Goal: Find specific page/section

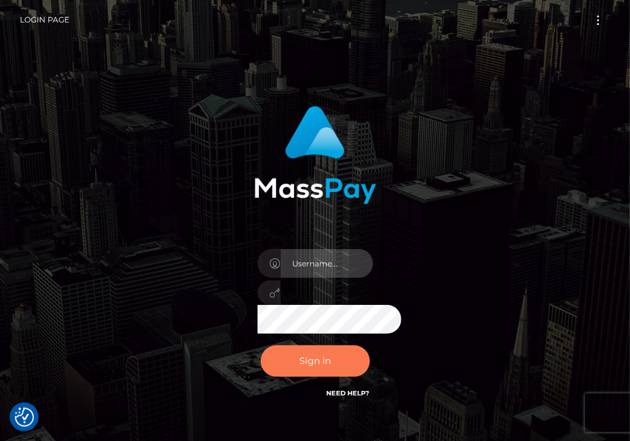
type input "aluasupport"
click at [328, 367] on button "Sign in" at bounding box center [315, 361] width 109 height 31
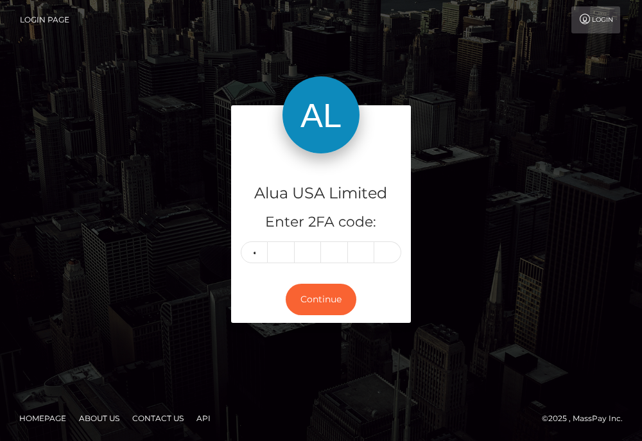
type input "0"
type input "7"
type input "1"
type input "2"
type input "3"
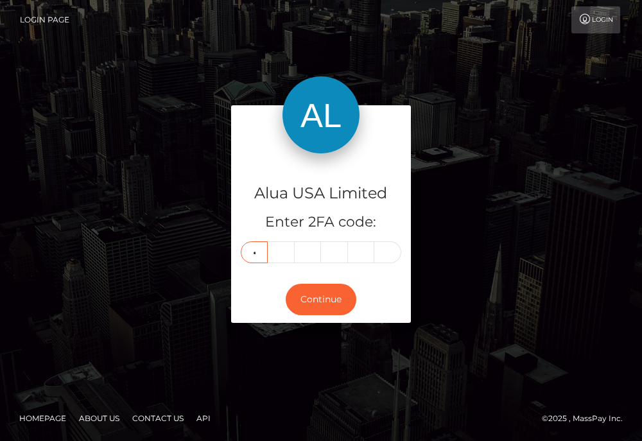
type input "2"
type input "0"
type input "7"
type input "1"
type input "2"
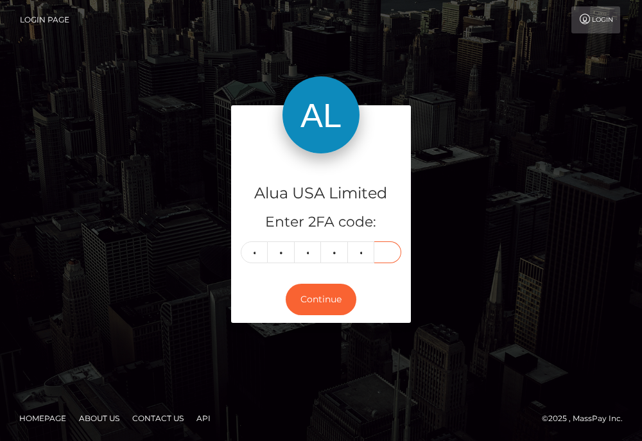
type input "3"
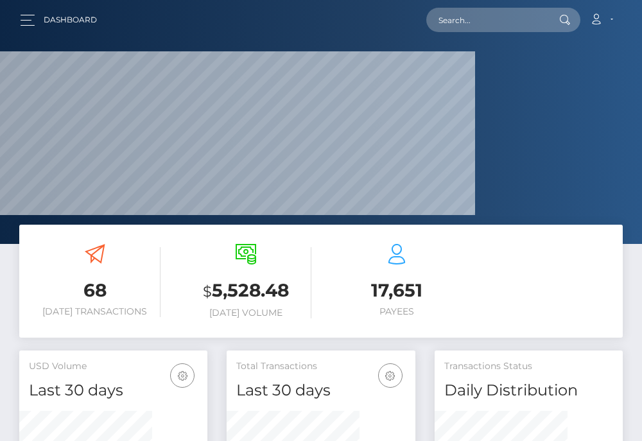
scroll to position [250, 132]
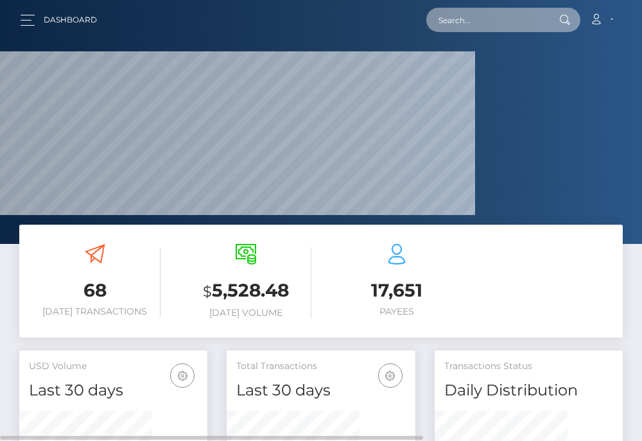
click at [495, 26] on input "text" at bounding box center [486, 20] width 121 height 24
paste input "5b7b1bc4406f236cd1569082"
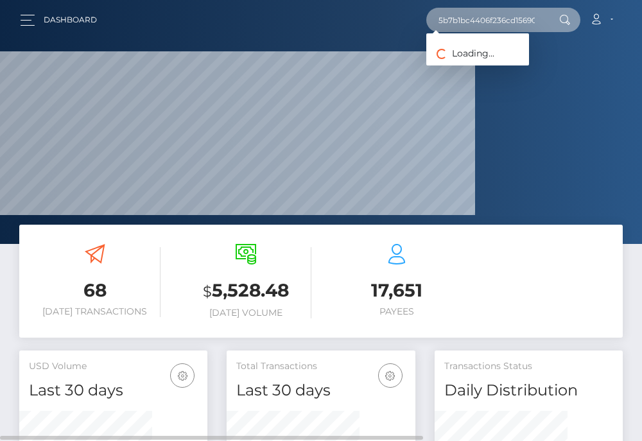
scroll to position [0, 13]
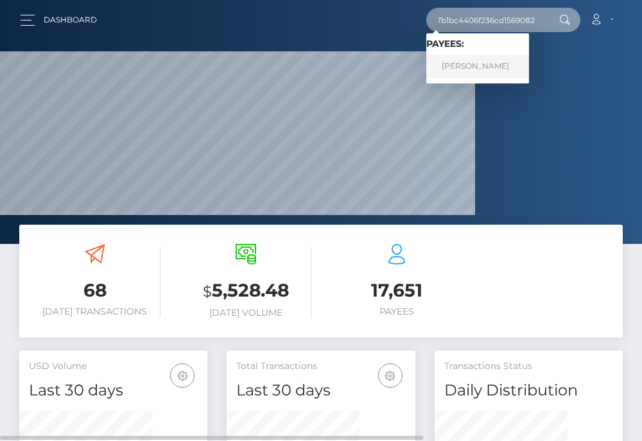
type input "5b7b1bc4406f236cd1569082"
click at [473, 61] on link "Chelsy Austin" at bounding box center [477, 67] width 103 height 24
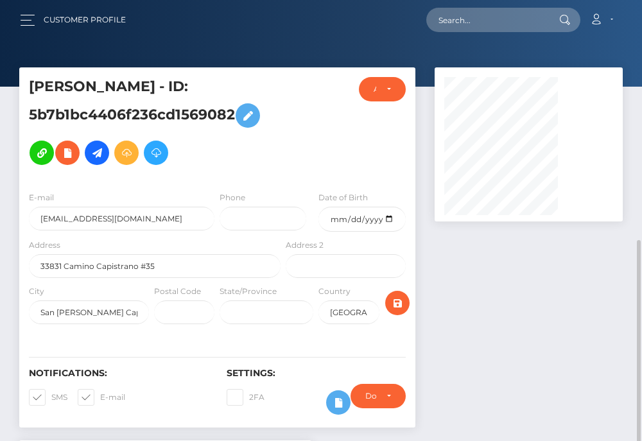
scroll to position [161, 0]
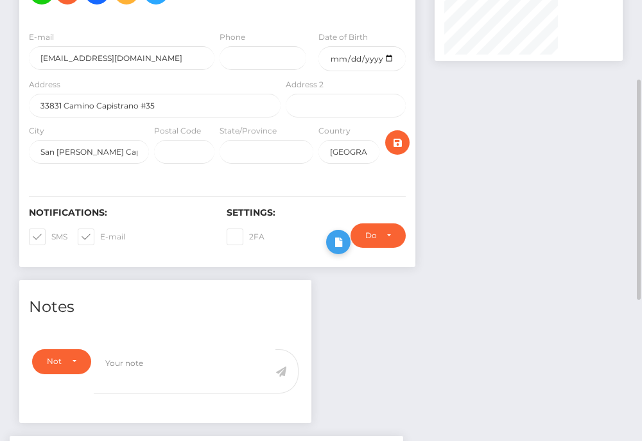
click at [346, 250] on icon at bounding box center [338, 242] width 15 height 16
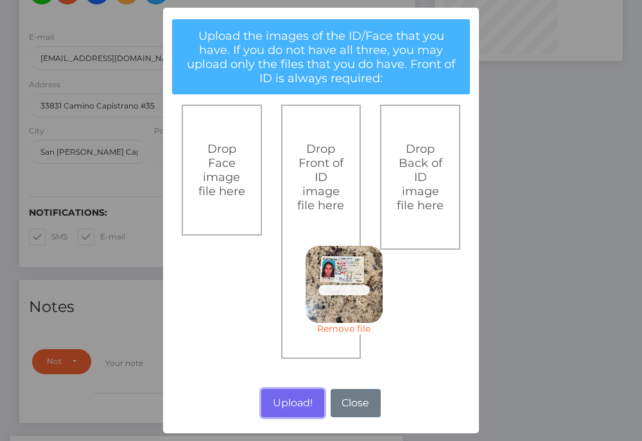
drag, startPoint x: 290, startPoint y: 402, endPoint x: 638, endPoint y: 407, distance: 347.5
click at [290, 403] on button "Upload!" at bounding box center [292, 403] width 62 height 28
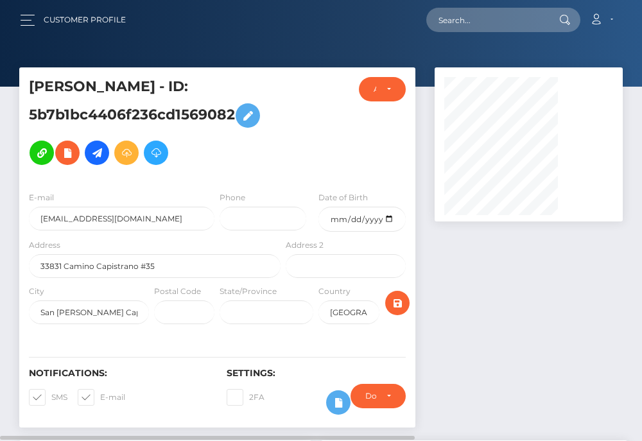
scroll to position [482, 0]
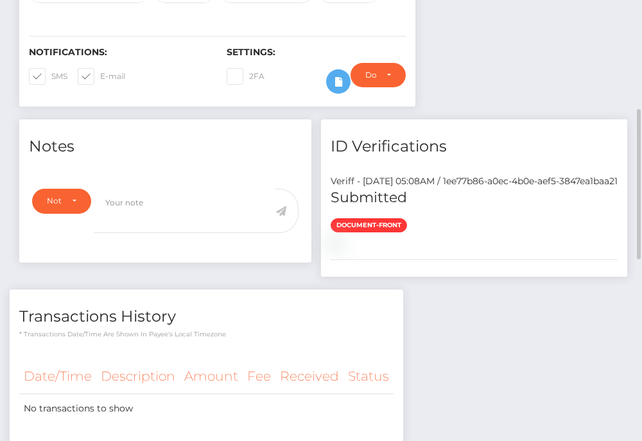
scroll to position [642, 0]
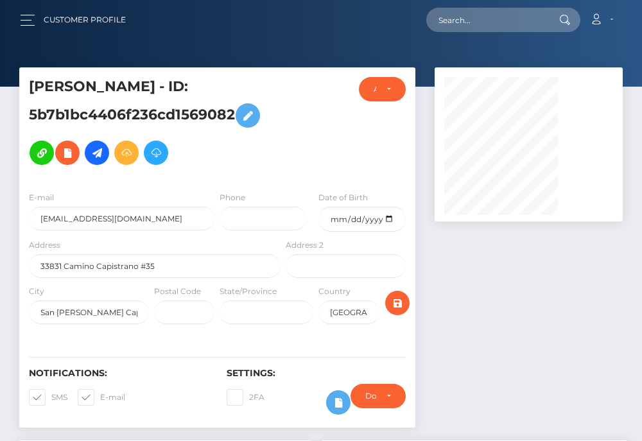
scroll to position [154, 132]
